Goal: Communication & Community: Answer question/provide support

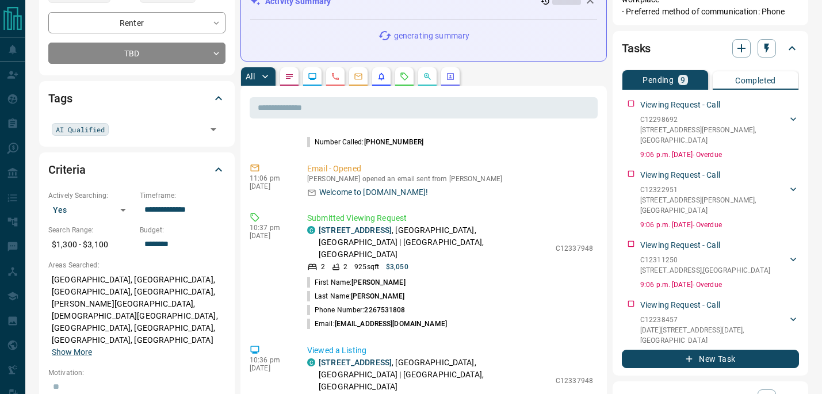
scroll to position [182, 0]
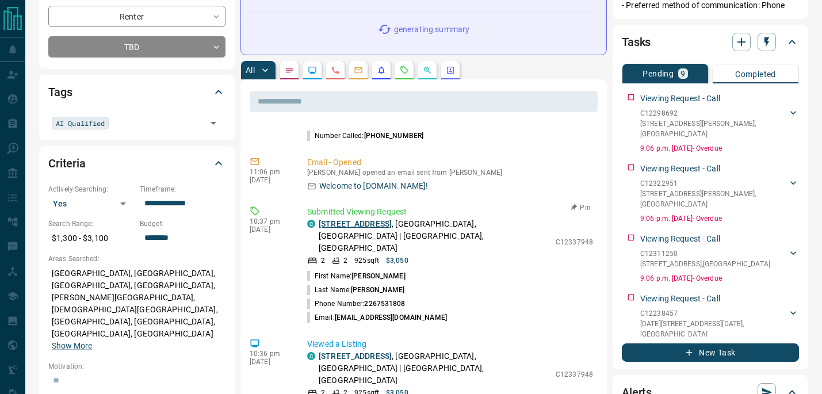
click at [370, 226] on link "204 - 83 Redpath Avenue" at bounding box center [355, 223] width 73 height 9
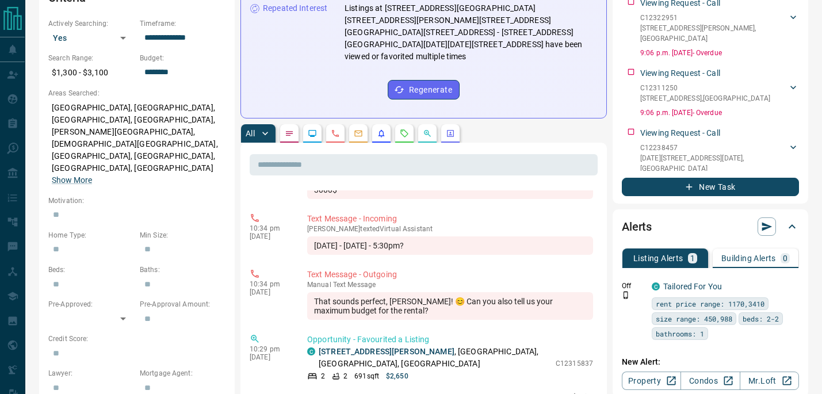
scroll to position [1593, 0]
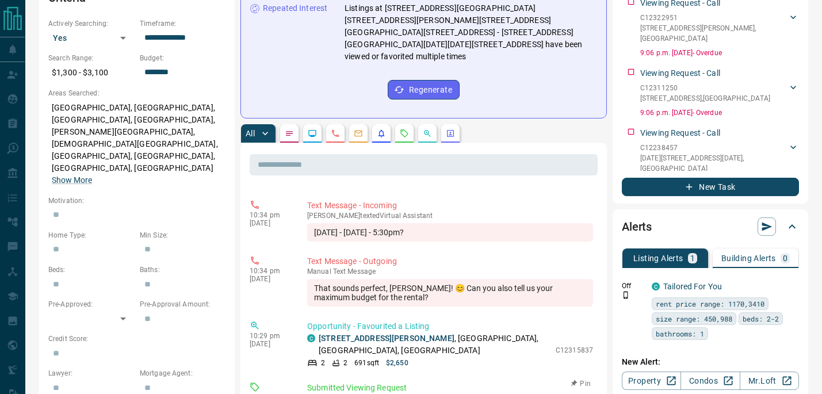
click at [391, 393] on link "304 - 34 Tubman Avenue" at bounding box center [387, 399] width 136 height 9
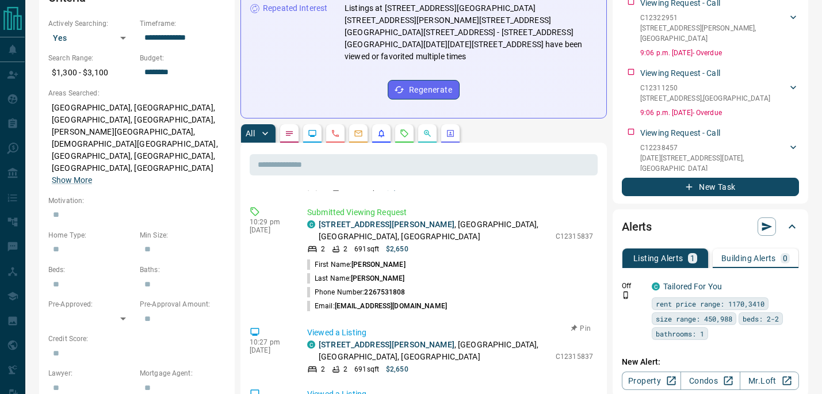
scroll to position [1817, 0]
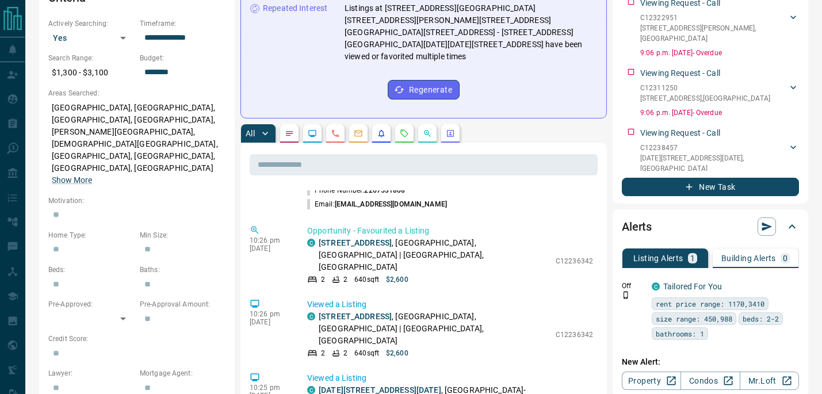
scroll to position [2131, 0]
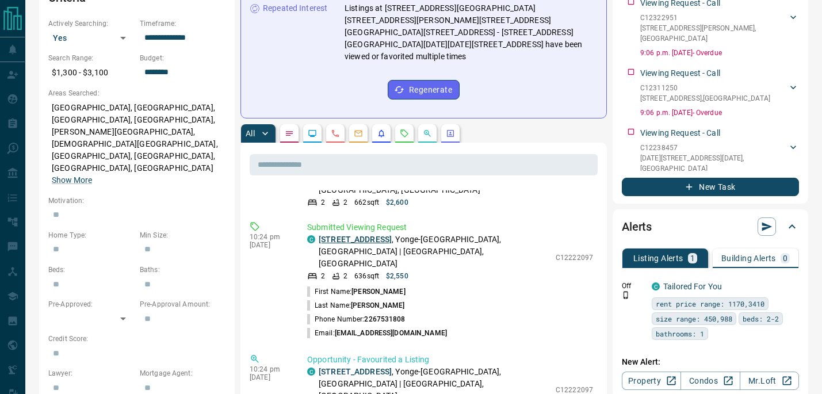
scroll to position [2363, 0]
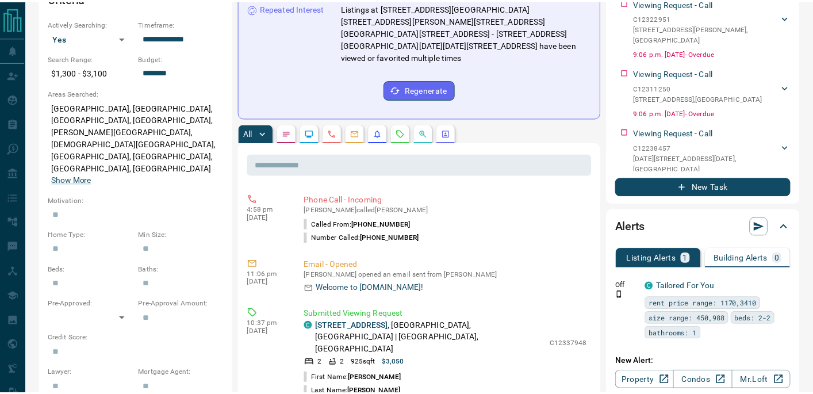
scroll to position [0, 0]
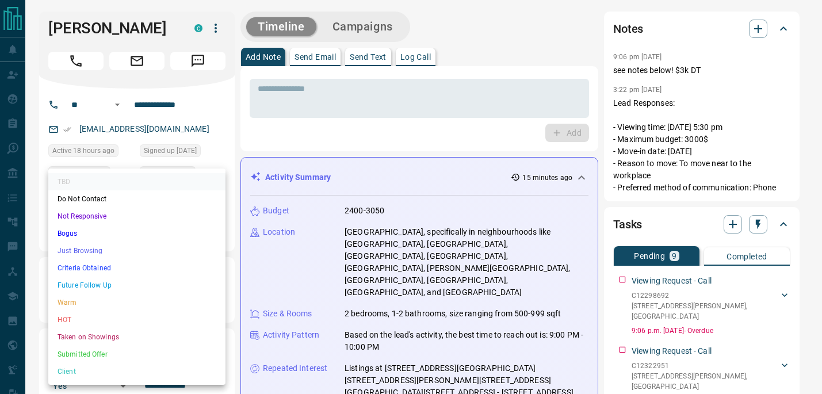
click at [120, 263] on li "Criteria Obtained" at bounding box center [136, 267] width 177 height 17
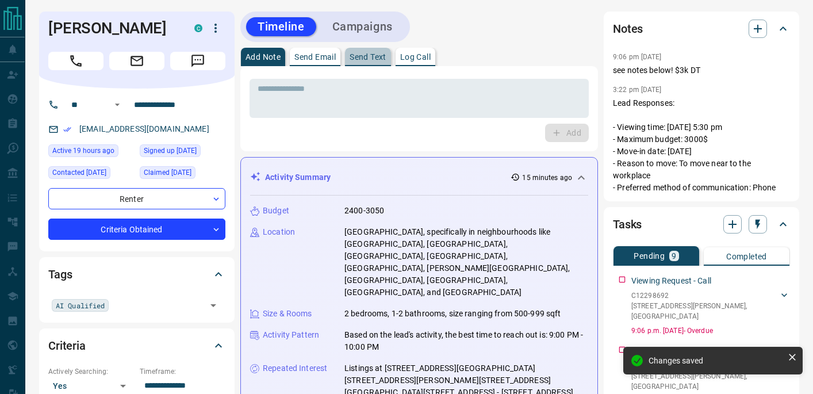
type input "*"
click at [377, 62] on button "Send Text" at bounding box center [368, 57] width 46 height 18
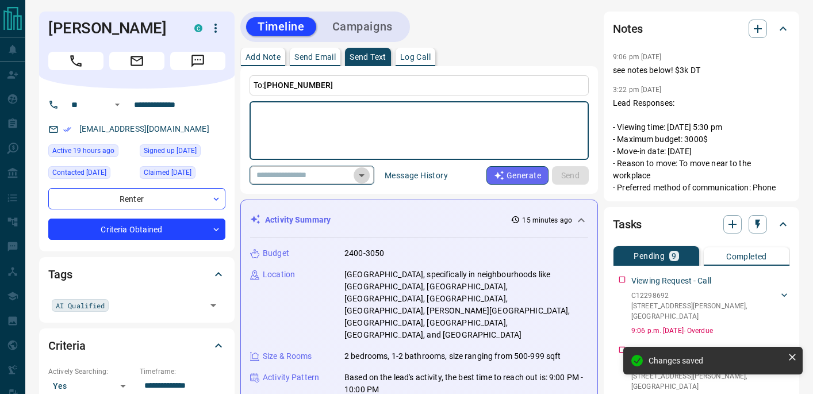
click at [362, 173] on icon "Open" at bounding box center [362, 176] width 14 height 14
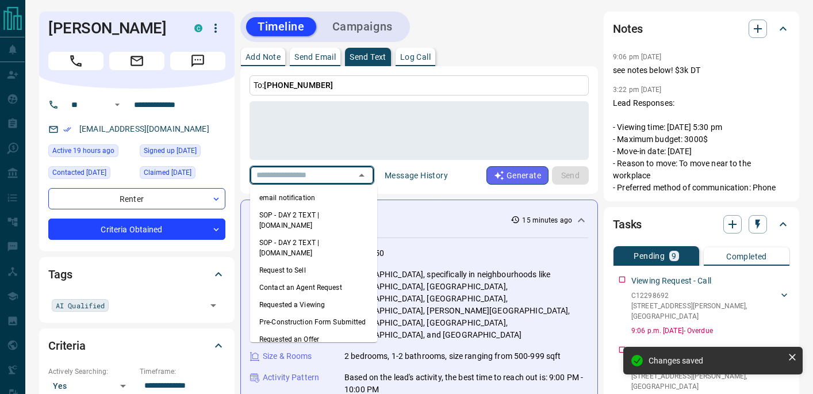
click at [309, 193] on li "email notification" at bounding box center [313, 197] width 127 height 17
type textarea "**********"
type input "**********"
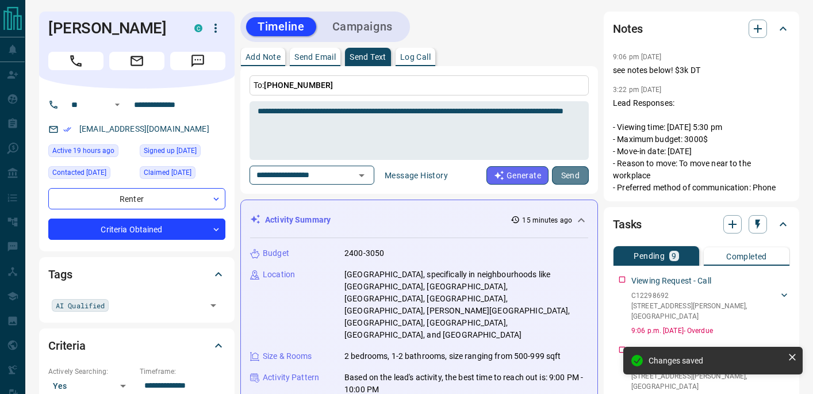
click at [564, 181] on button "Send" at bounding box center [570, 175] width 37 height 18
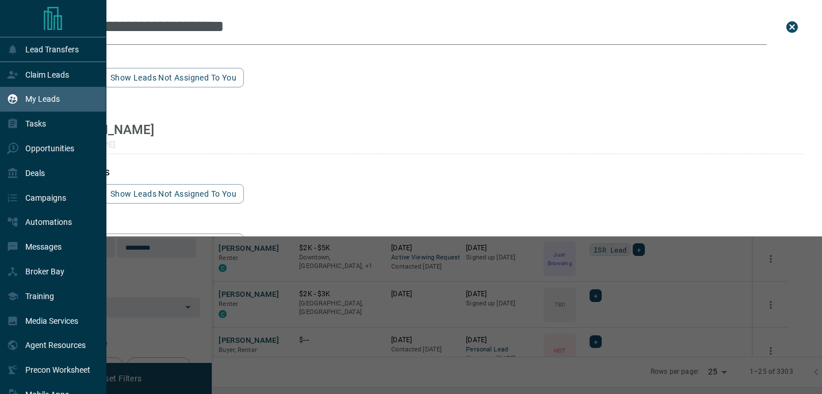
scroll to position [282, 596]
